Goal: Navigation & Orientation: Find specific page/section

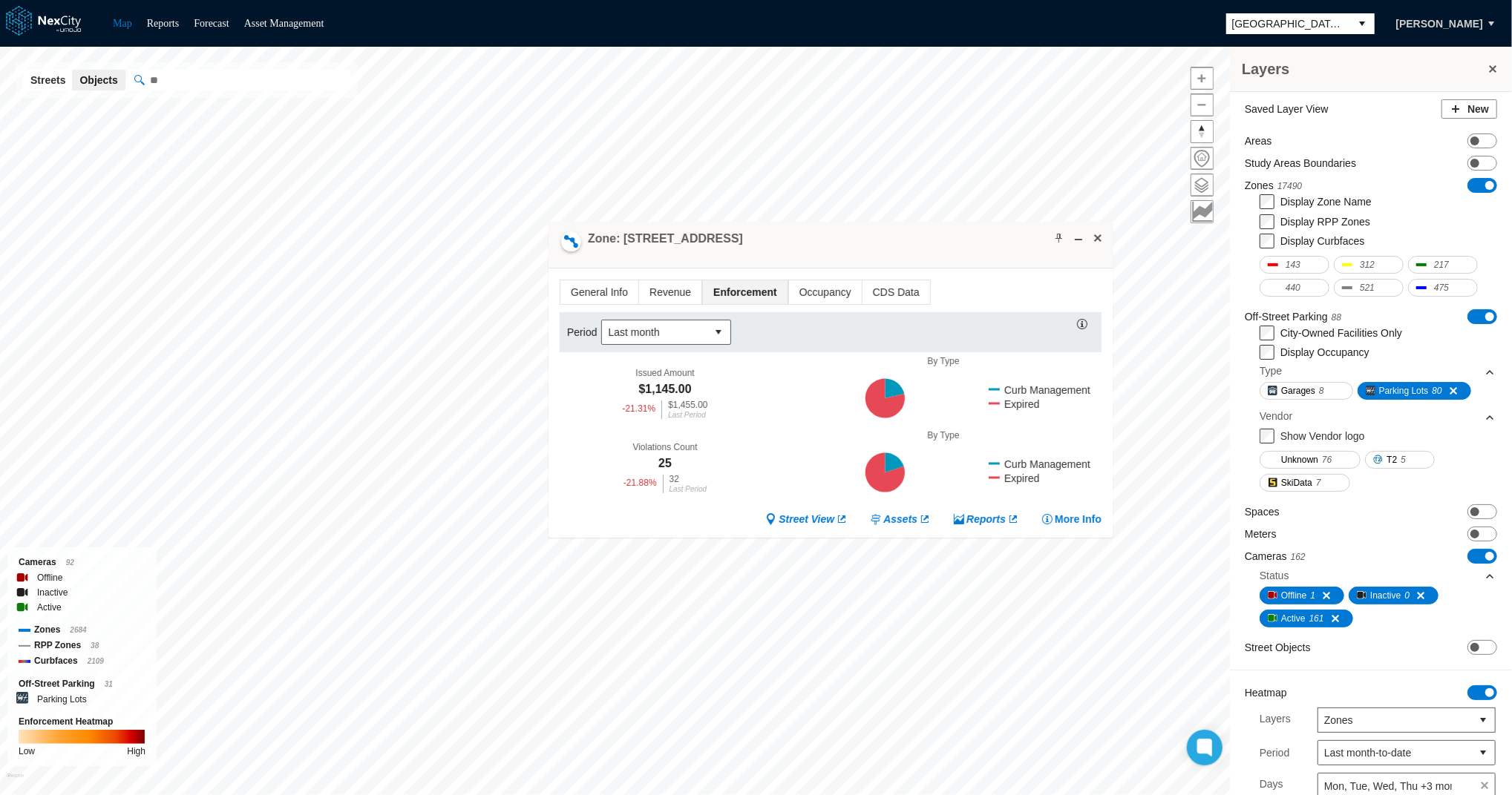
scroll to position [243, 0]
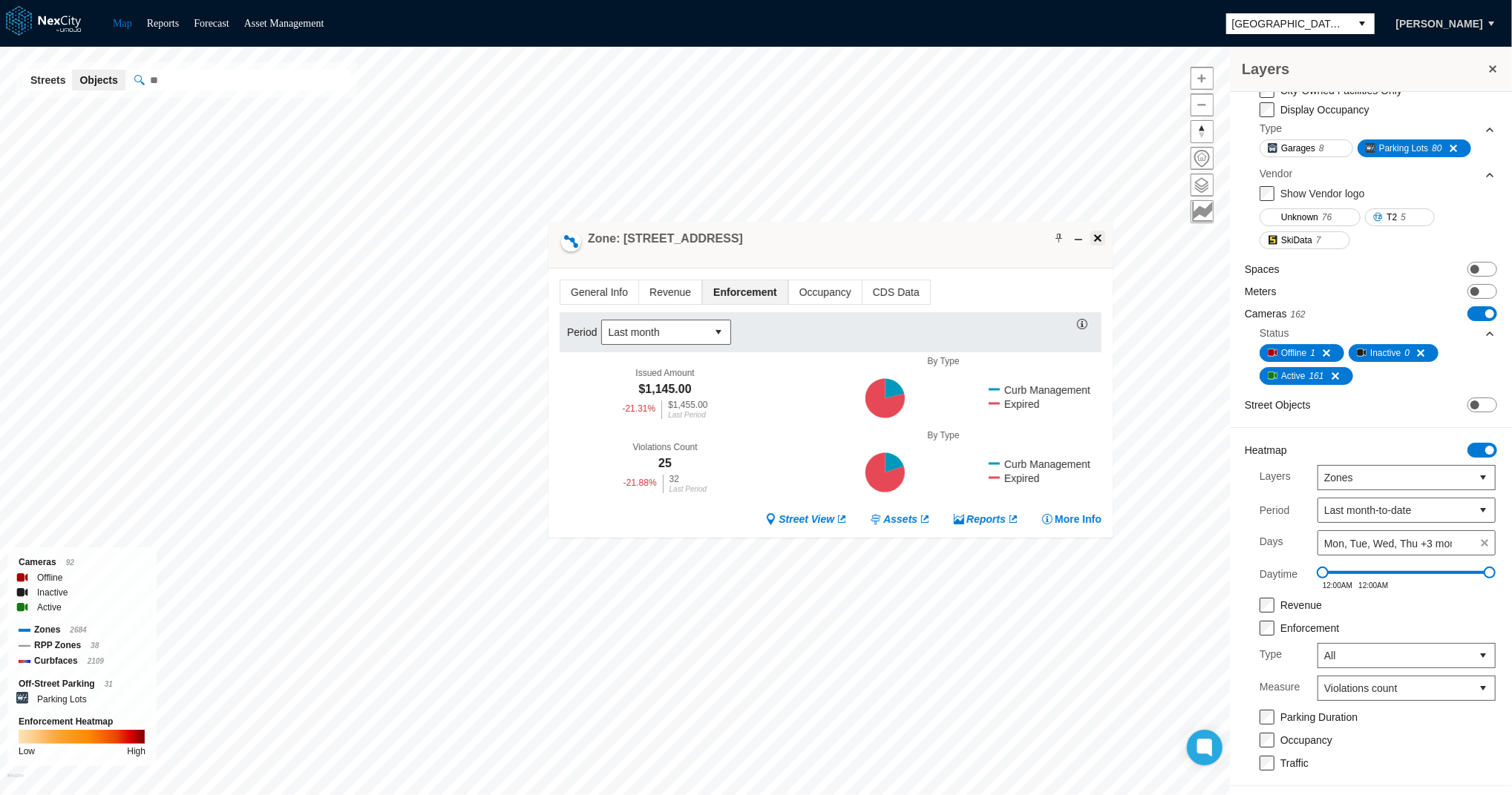
click at [1101, 242] on span at bounding box center [1097, 238] width 12 height 12
